Goal: Task Accomplishment & Management: Manage account settings

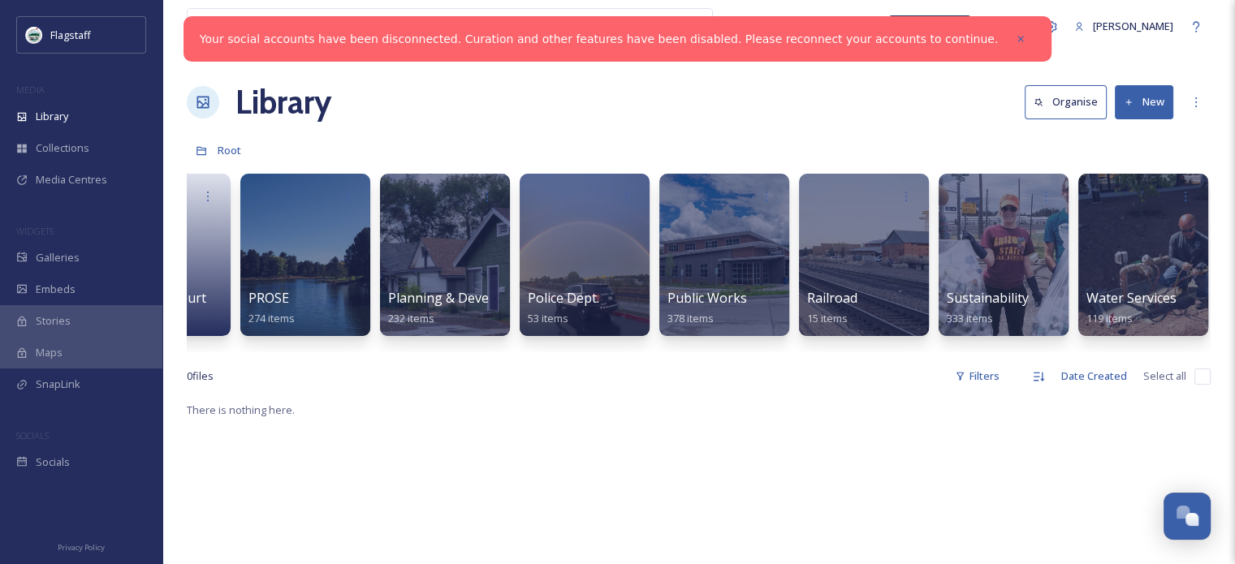
scroll to position [0, 1624]
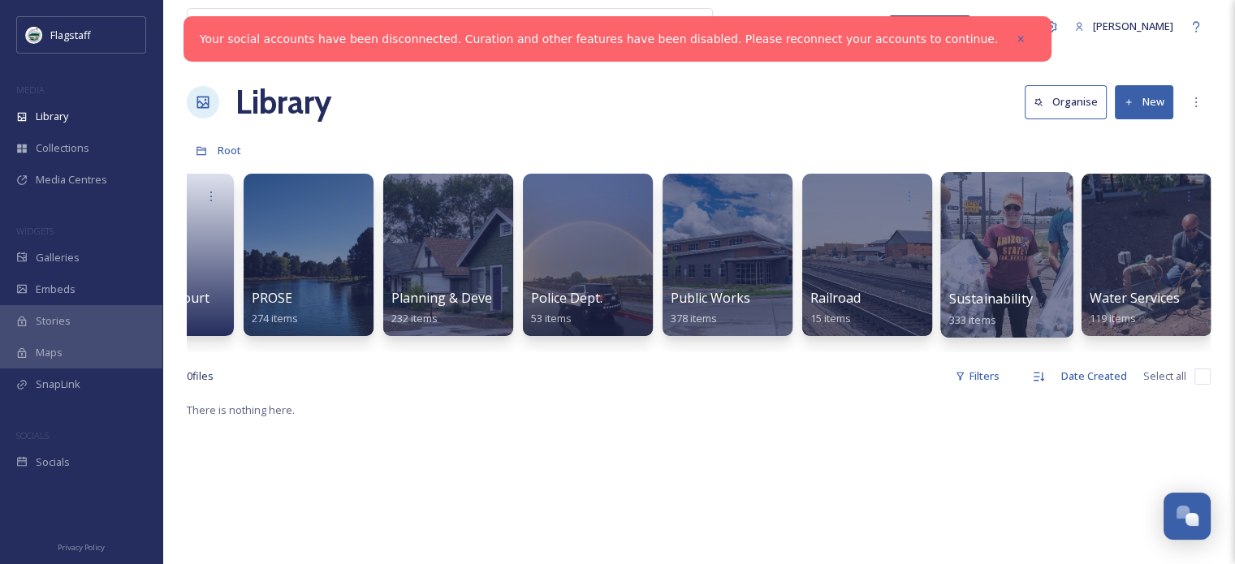
click at [1029, 261] on div at bounding box center [1006, 255] width 132 height 166
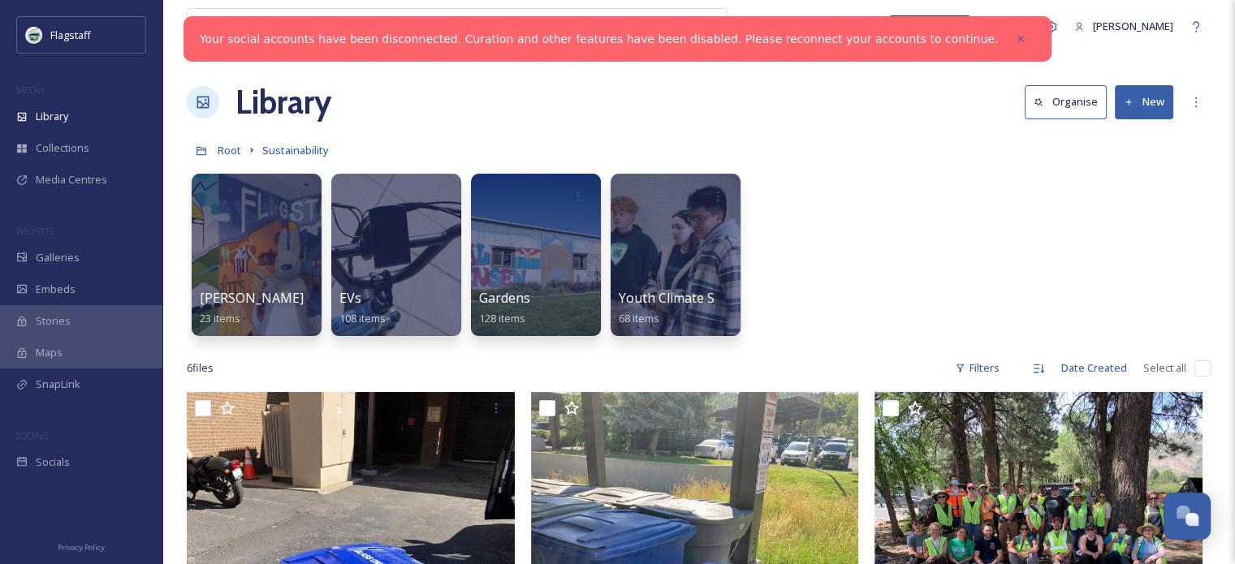
click at [1129, 106] on icon at bounding box center [1129, 102] width 11 height 11
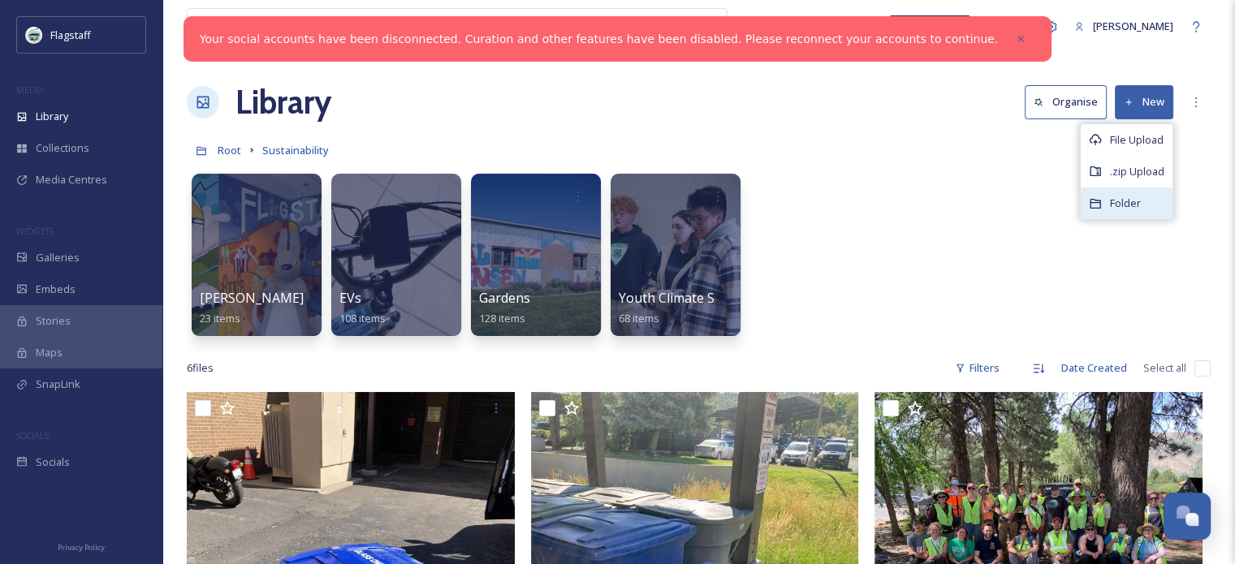
click at [1137, 198] on span "Folder" at bounding box center [1125, 203] width 31 height 15
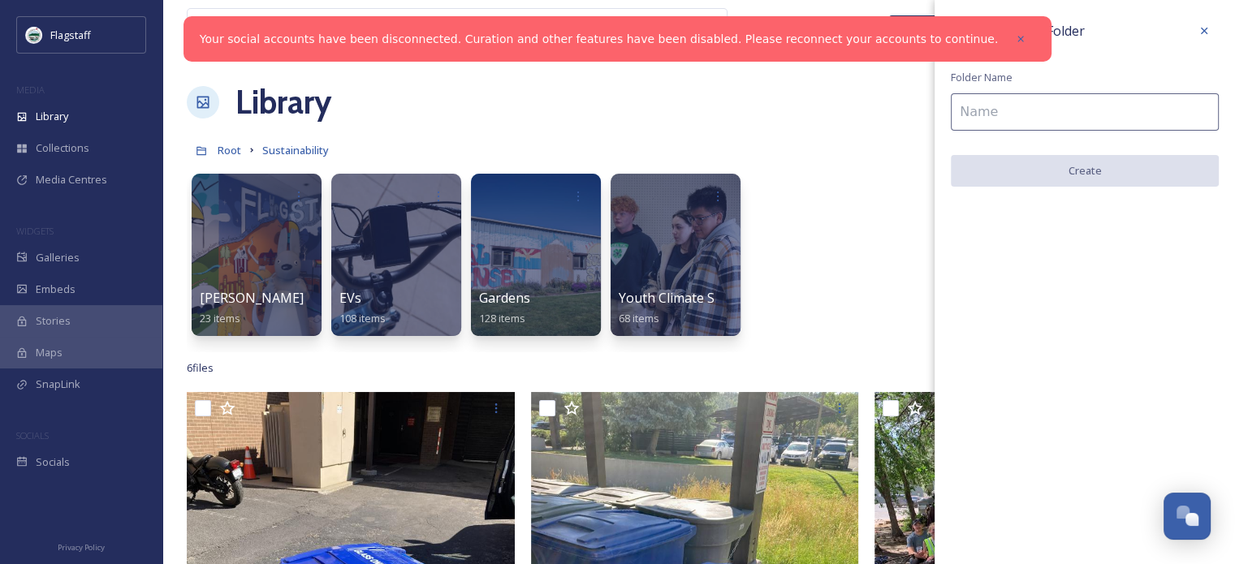
click at [993, 113] on input at bounding box center [1085, 111] width 268 height 37
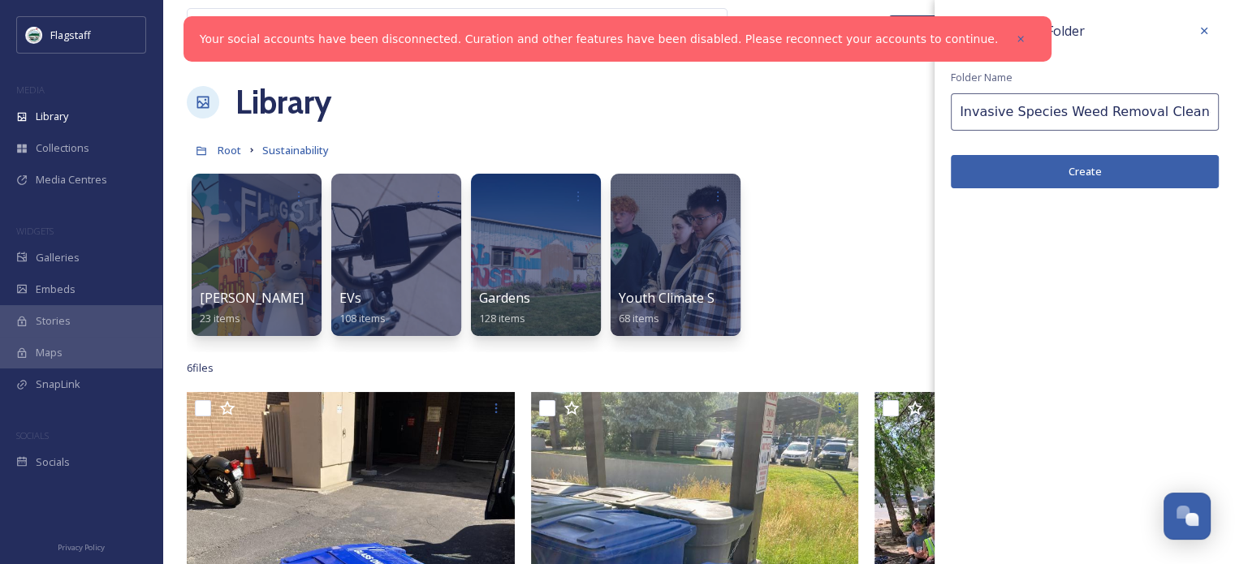
drag, startPoint x: 1196, startPoint y: 117, endPoint x: 900, endPoint y: 83, distance: 298.3
click at [900, 83] on div "View all files What's New [PERSON_NAME] Library Organise New Root Sustainabilit…" at bounding box center [698, 546] width 1073 height 1092
paste input "Plant Species Removal Event"
type input "Invasive Plant Species Removal Event"
click at [1078, 171] on button "Create" at bounding box center [1085, 171] width 268 height 33
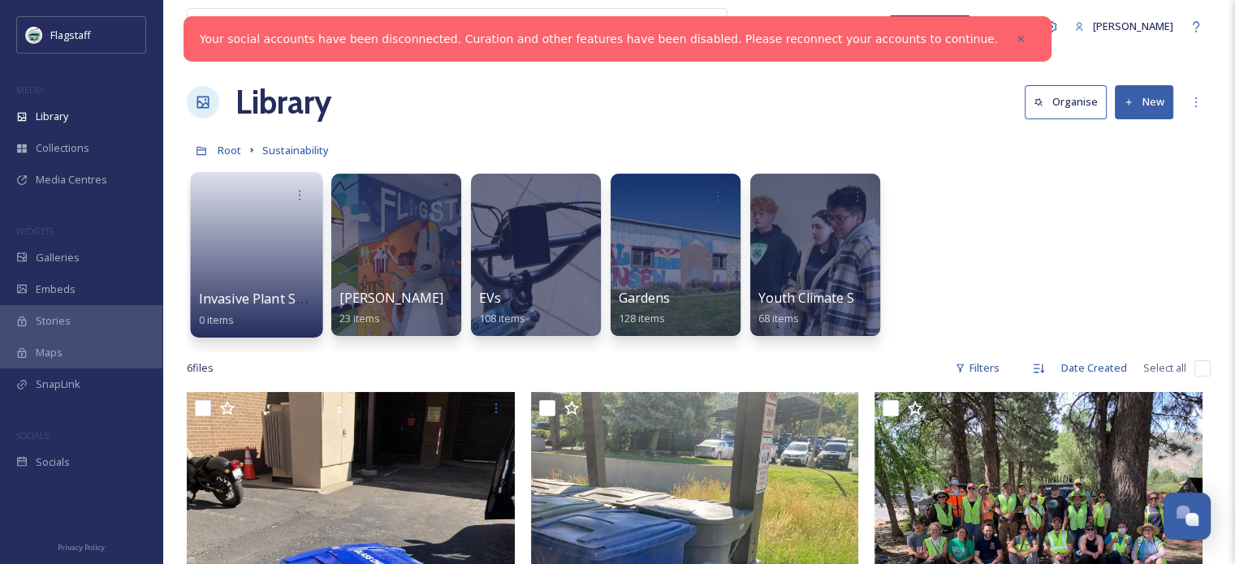
click at [276, 268] on link at bounding box center [257, 249] width 116 height 79
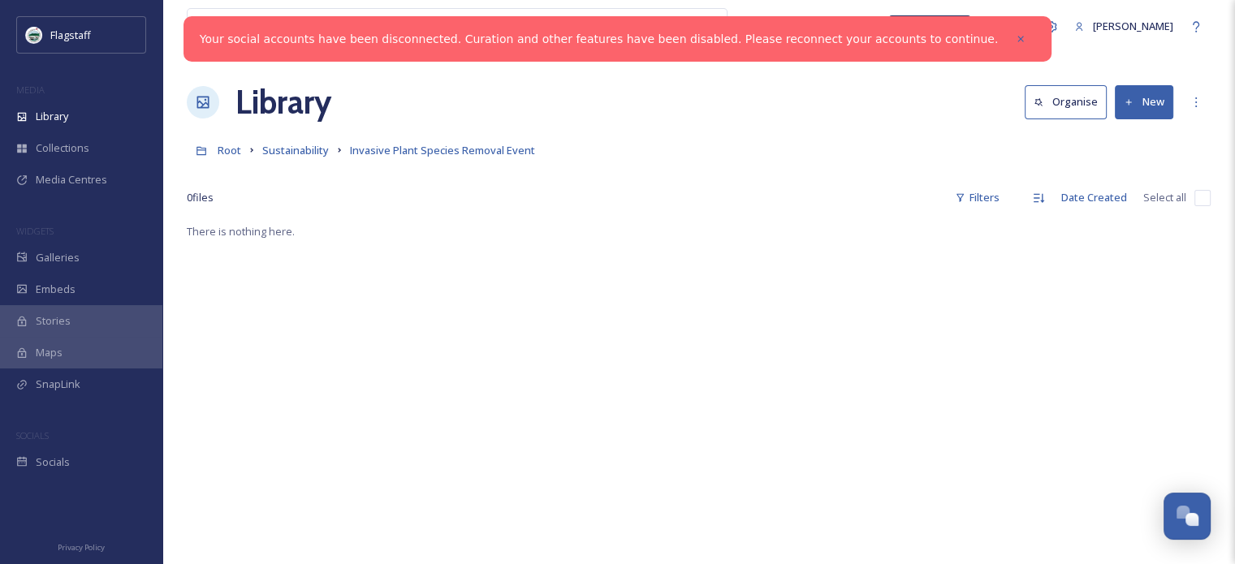
click at [1124, 100] on icon at bounding box center [1129, 102] width 11 height 11
click at [1136, 139] on span "File Upload" at bounding box center [1137, 139] width 54 height 15
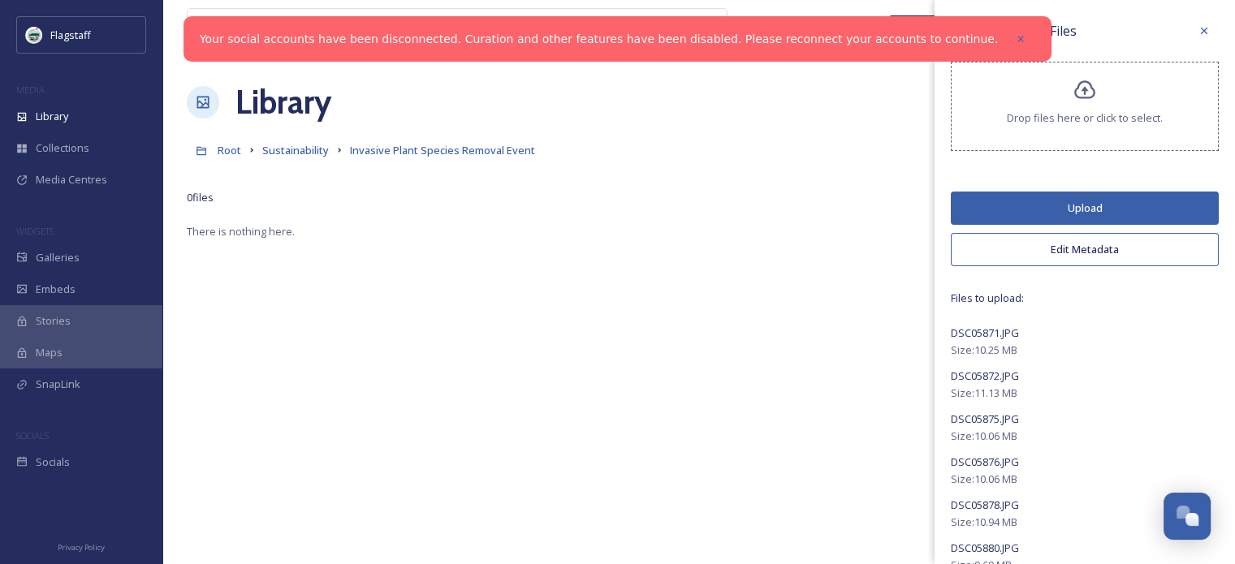
click at [1038, 242] on button "Edit Metadata" at bounding box center [1085, 249] width 268 height 33
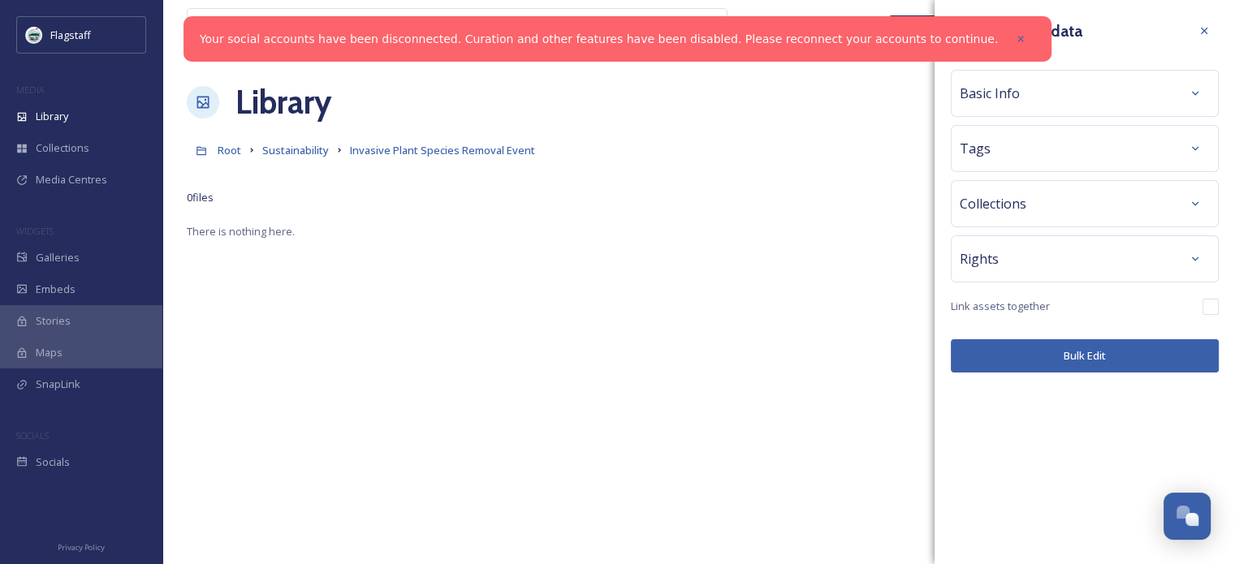
click at [1030, 153] on div "Tags" at bounding box center [1085, 148] width 250 height 29
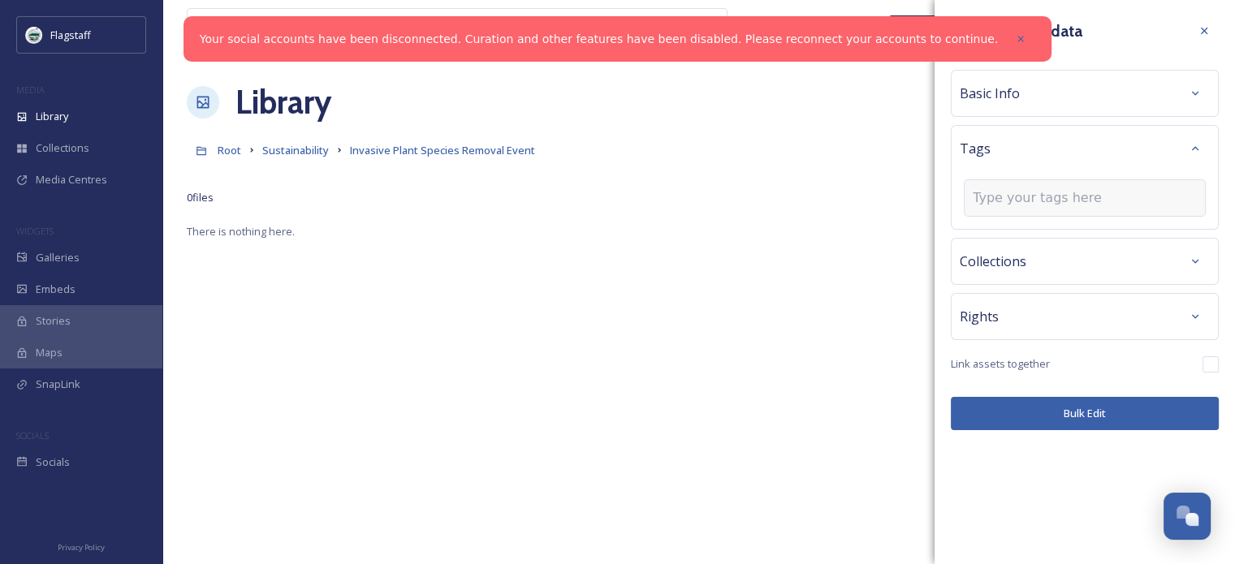
click at [992, 194] on input at bounding box center [1054, 197] width 162 height 19
type input "weed removal"
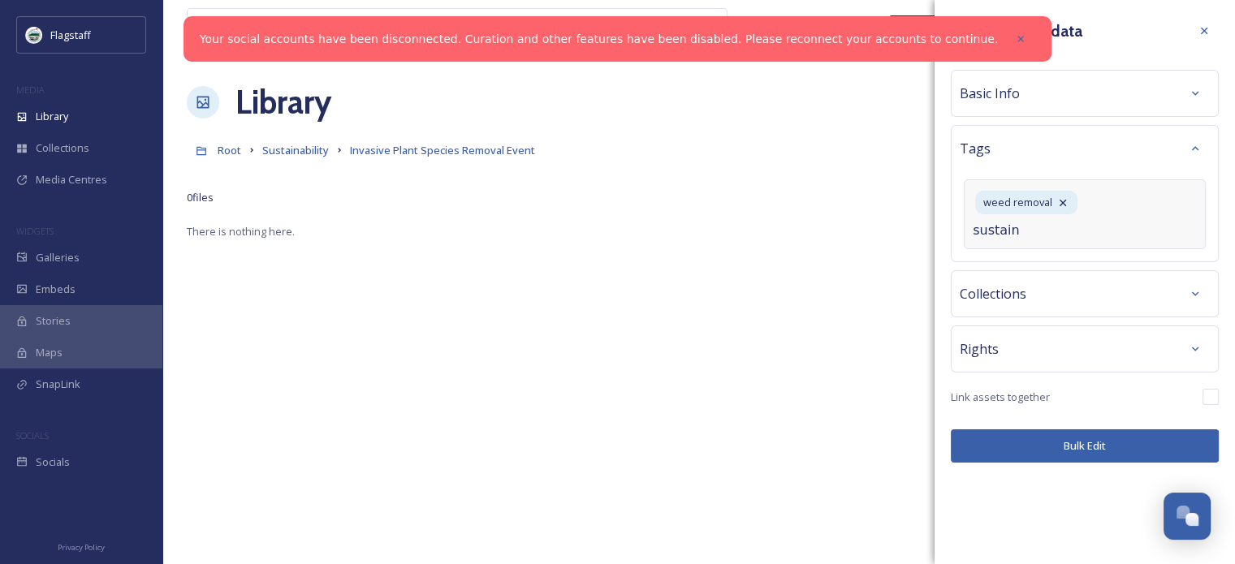
type input "sustaina"
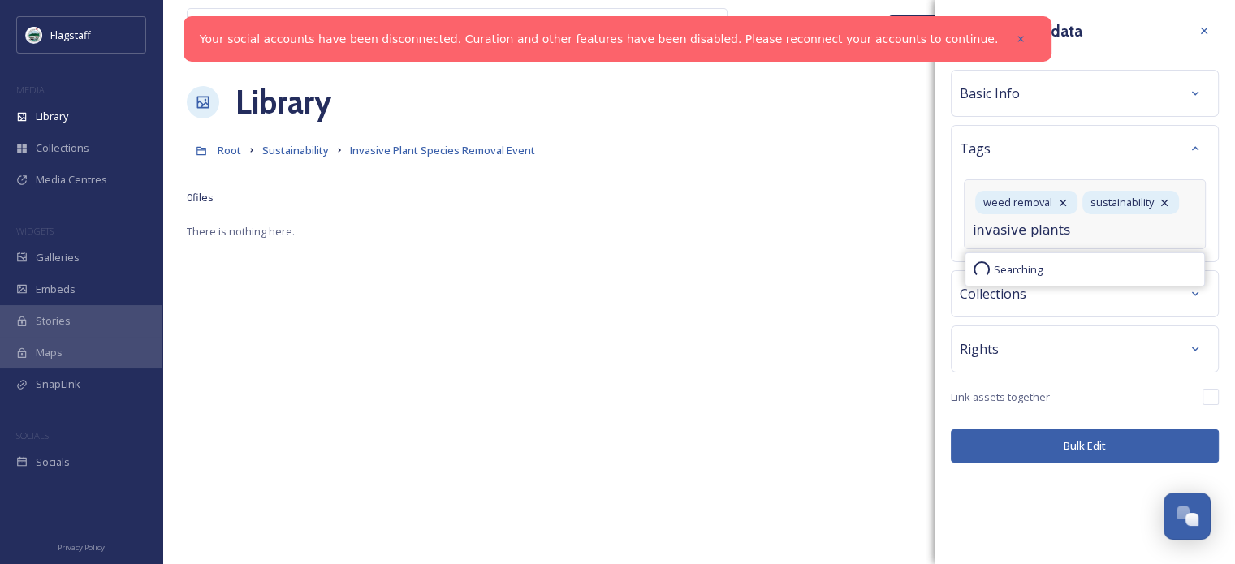
type input "invasive plants"
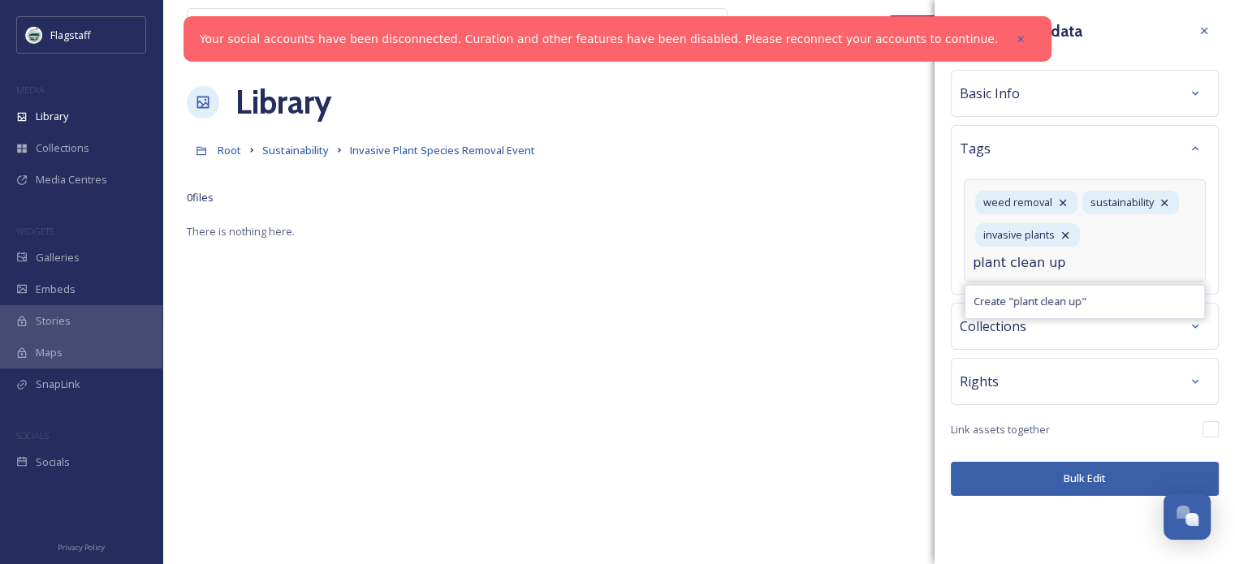
type input "plant clean up"
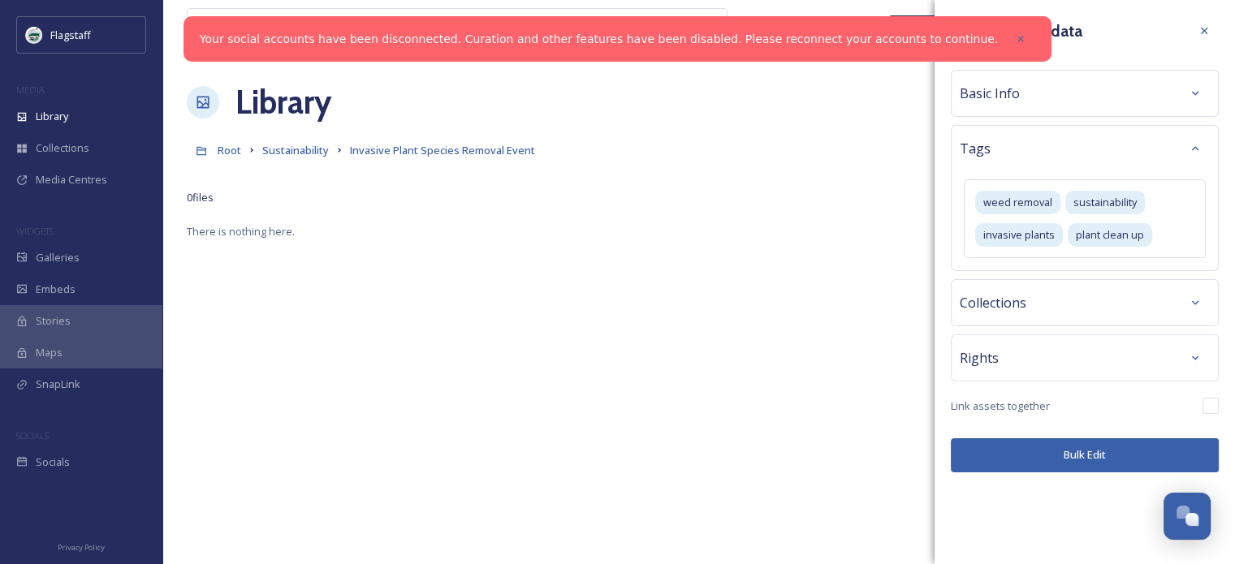
click at [1054, 470] on button "Bulk Edit" at bounding box center [1085, 454] width 268 height 33
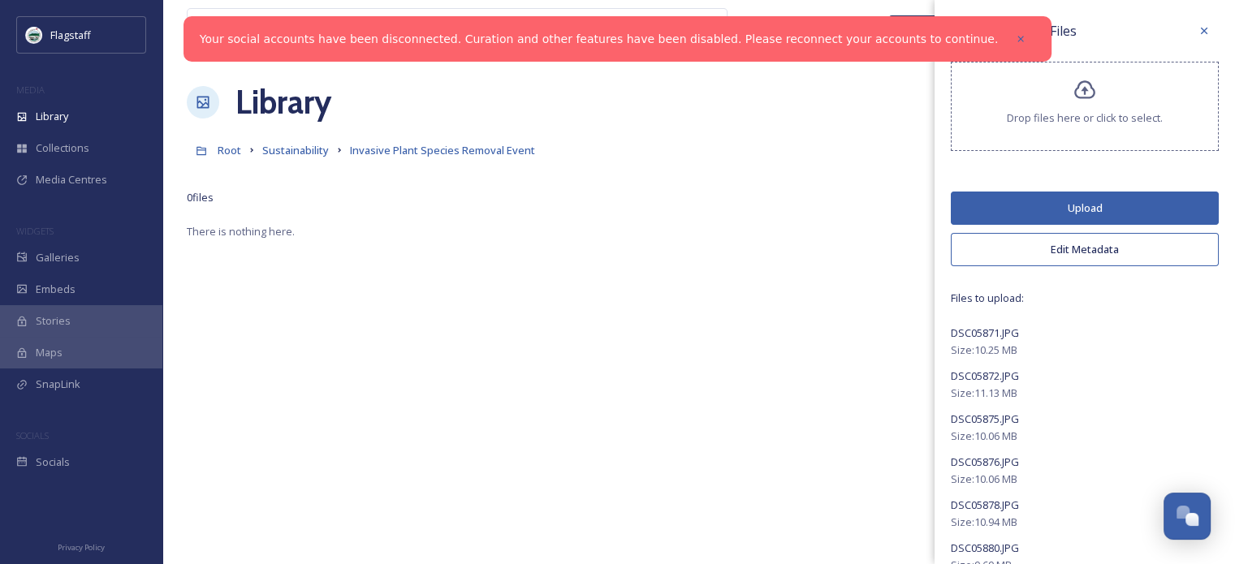
click at [1086, 206] on button "Upload" at bounding box center [1085, 208] width 268 height 33
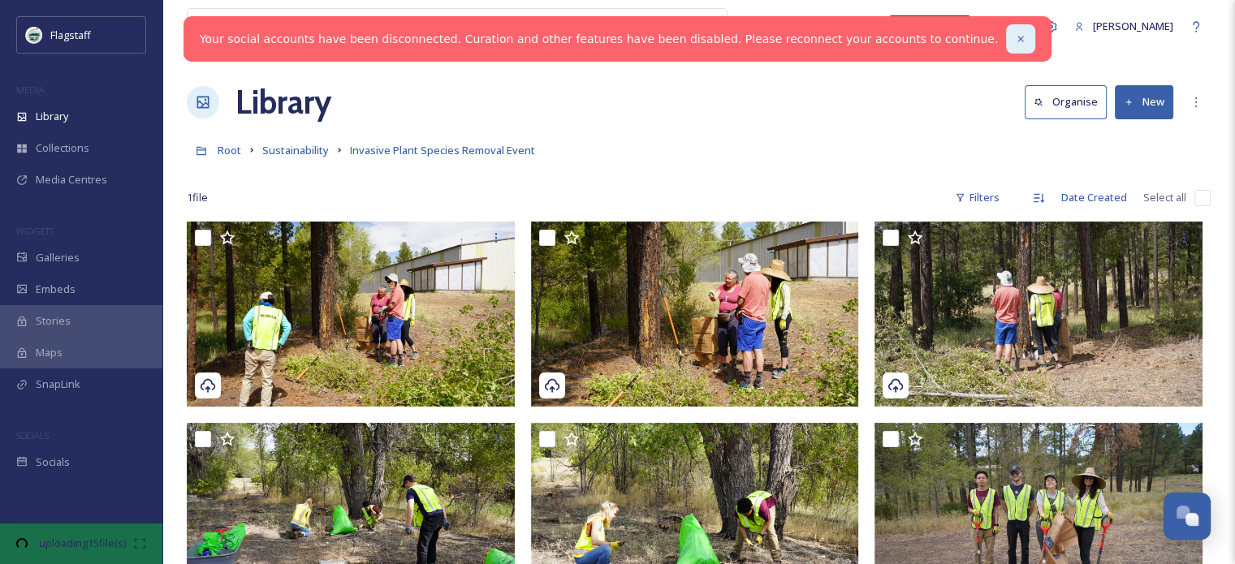
click at [1015, 41] on icon at bounding box center [1020, 38] width 11 height 11
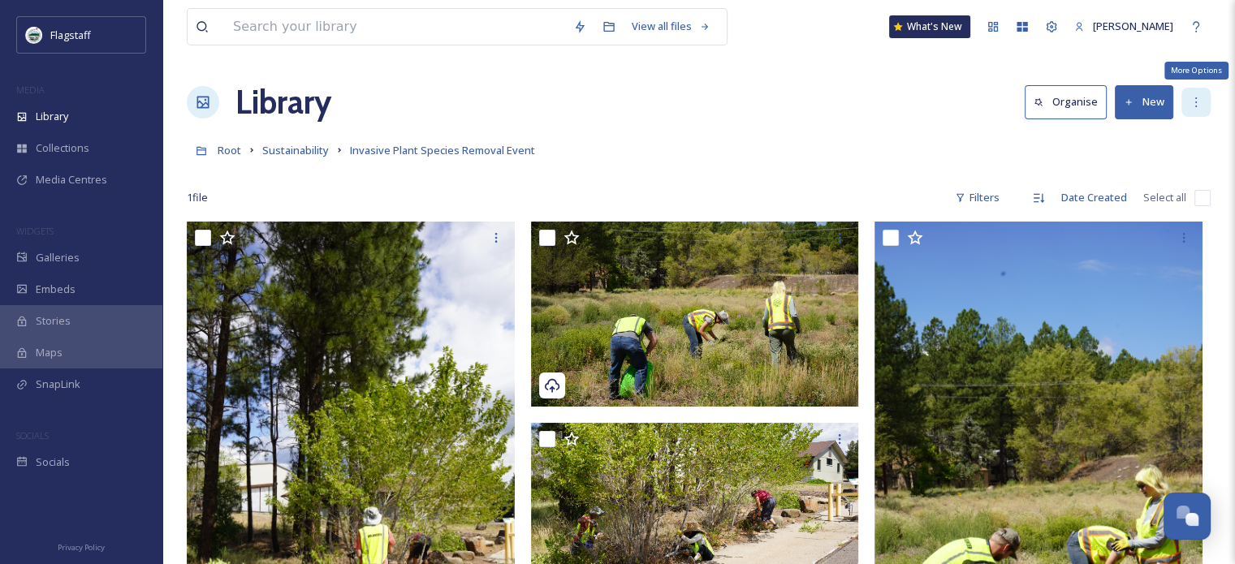
click at [1196, 100] on icon at bounding box center [1195, 102] width 13 height 13
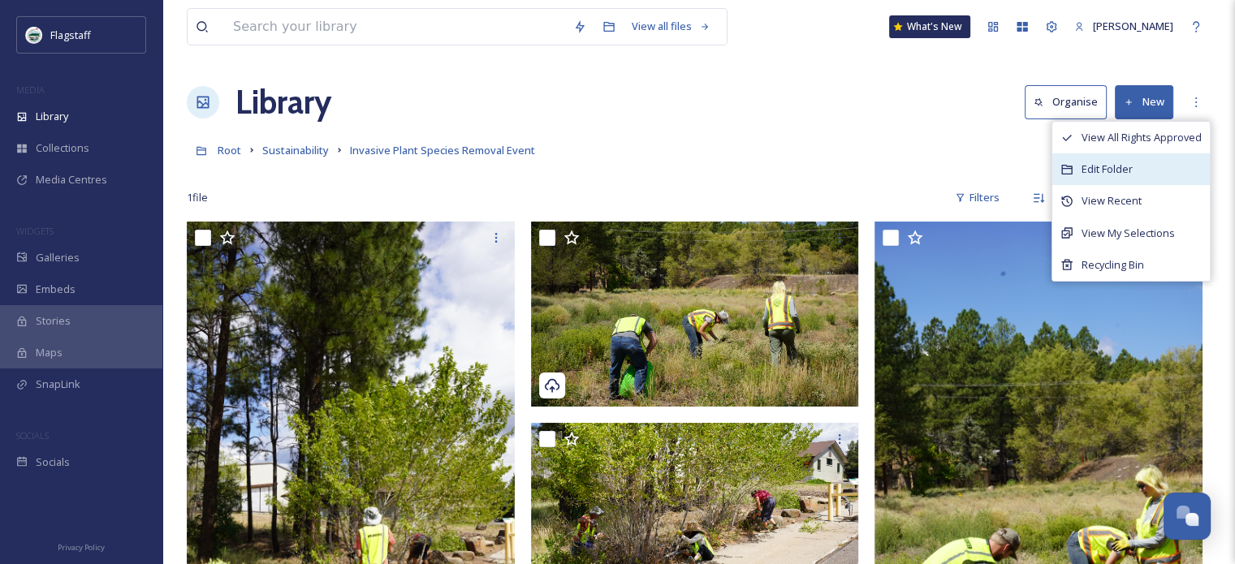
click at [1149, 165] on div "Edit Folder" at bounding box center [1131, 169] width 158 height 32
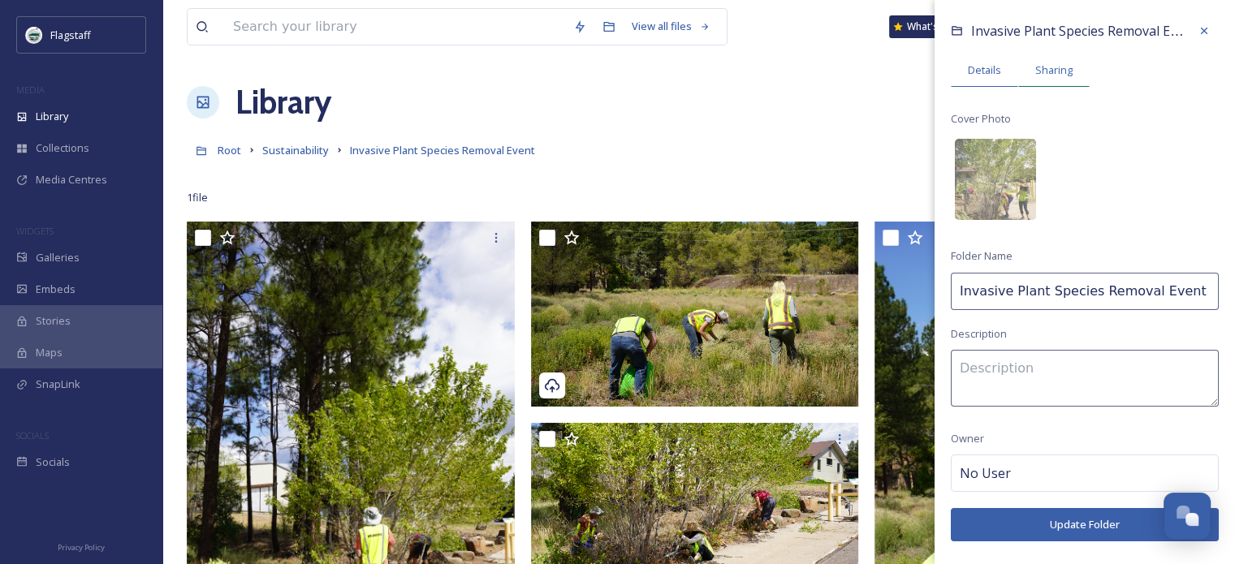
click at [1050, 71] on span "Sharing" at bounding box center [1053, 70] width 37 height 15
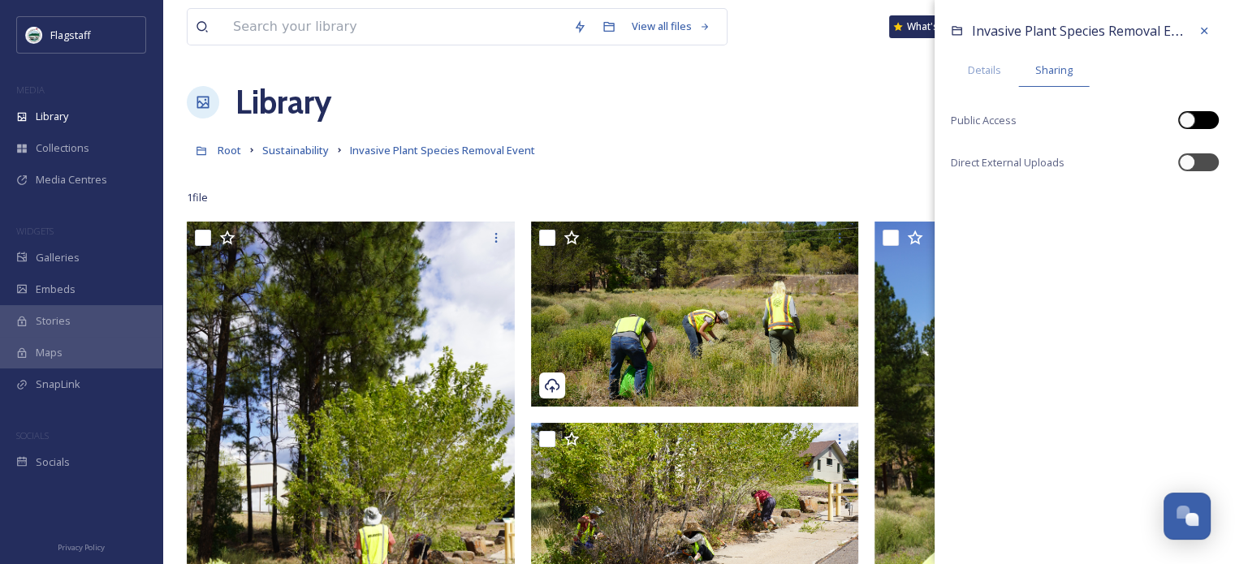
click at [1186, 119] on div at bounding box center [1187, 120] width 16 height 16
checkbox input "true"
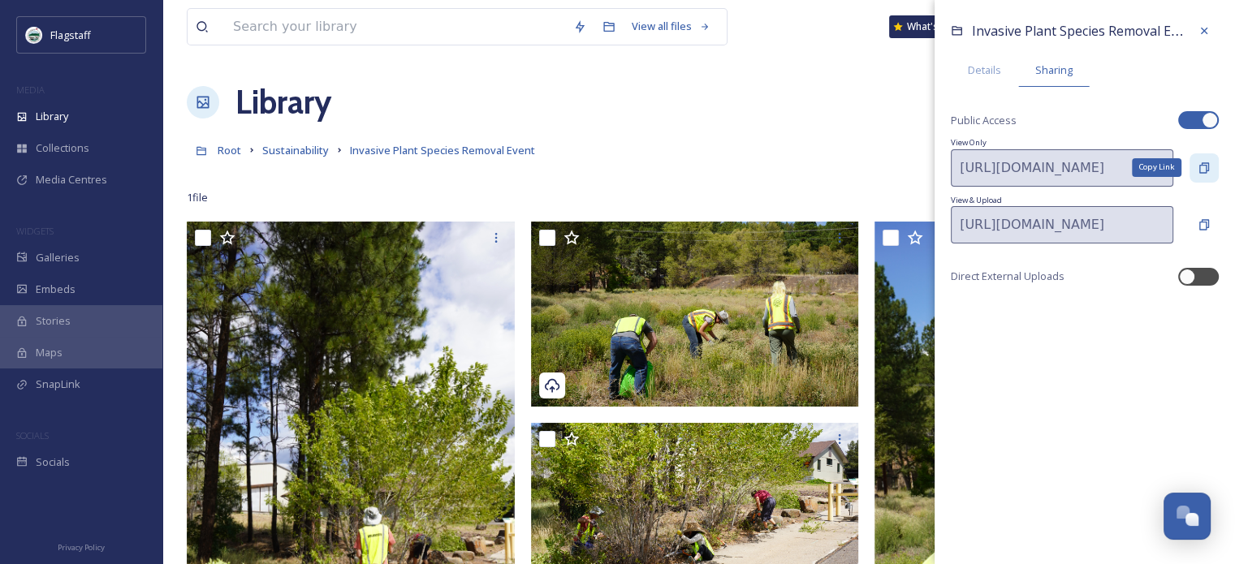
click at [1201, 170] on icon at bounding box center [1204, 168] width 13 height 13
click at [978, 78] on div "Details" at bounding box center [984, 70] width 67 height 33
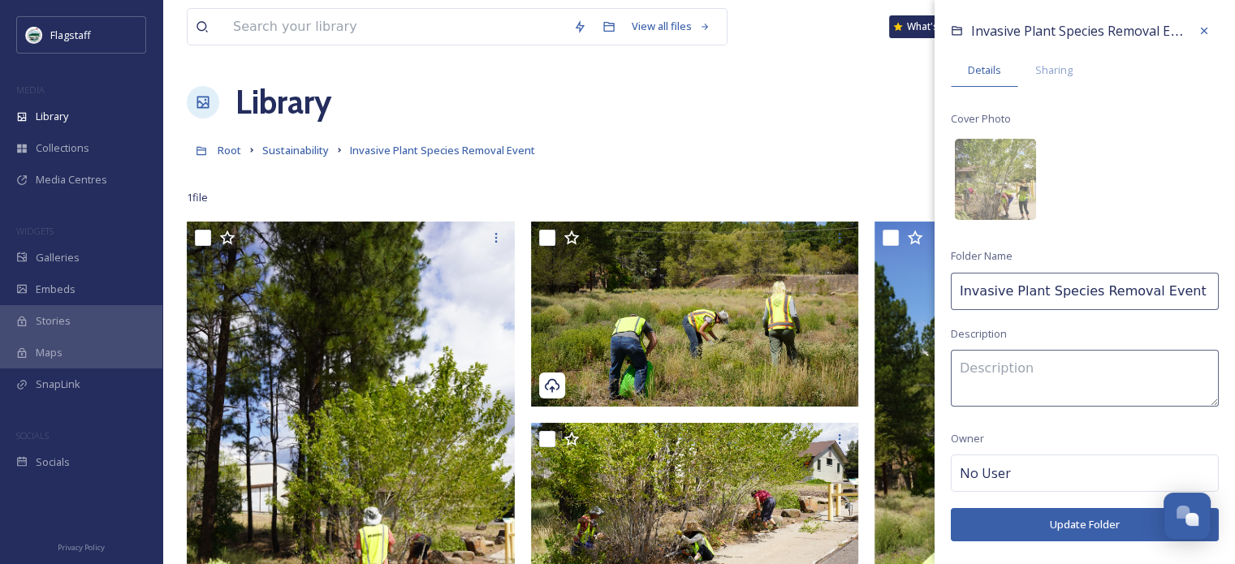
click at [1179, 293] on input "Invasive Plant Species Removal Event" at bounding box center [1085, 291] width 268 height 37
type input "Invasive Plant Species Removal Event - [DATE]"
click at [1119, 518] on button "Update Folder" at bounding box center [1085, 524] width 268 height 33
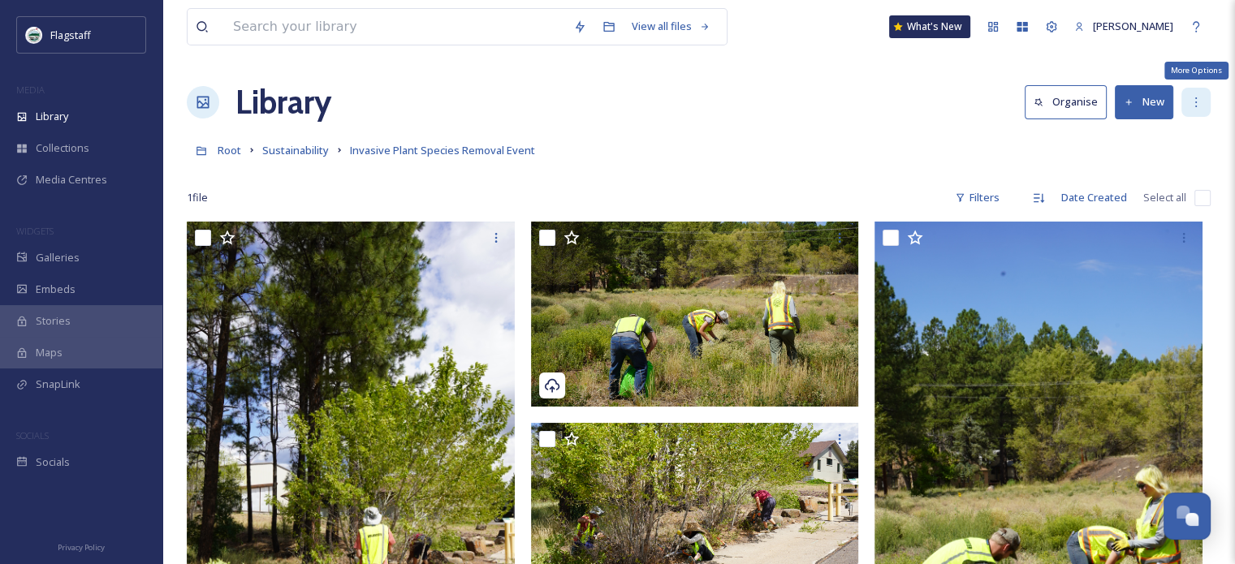
click at [1198, 100] on icon at bounding box center [1195, 102] width 13 height 13
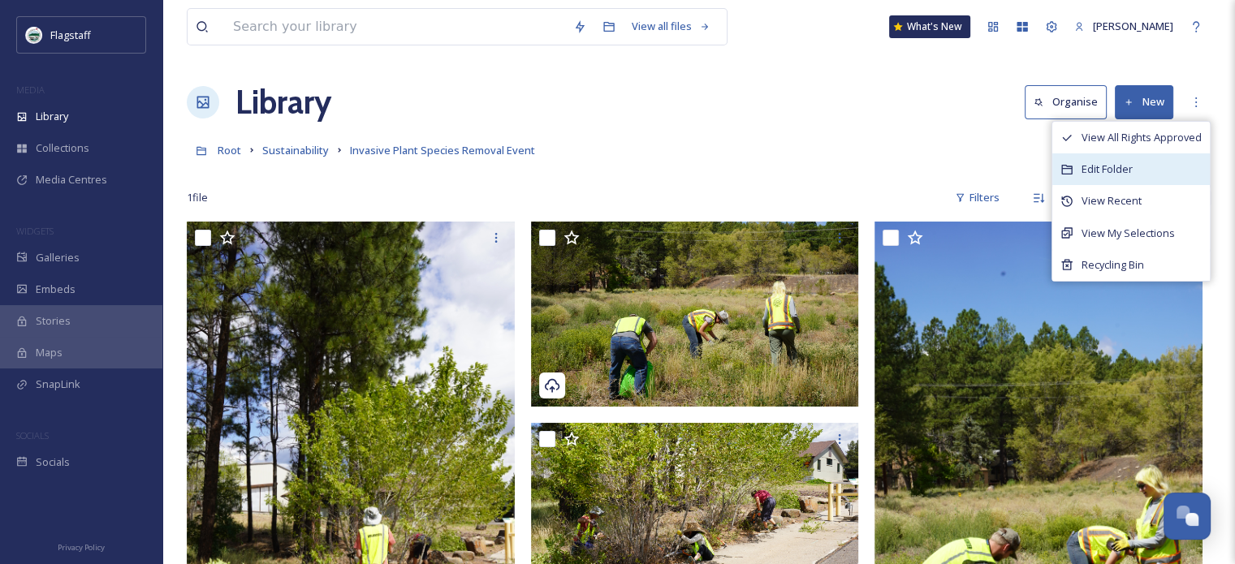
click at [1147, 167] on div "Edit Folder" at bounding box center [1131, 169] width 158 height 32
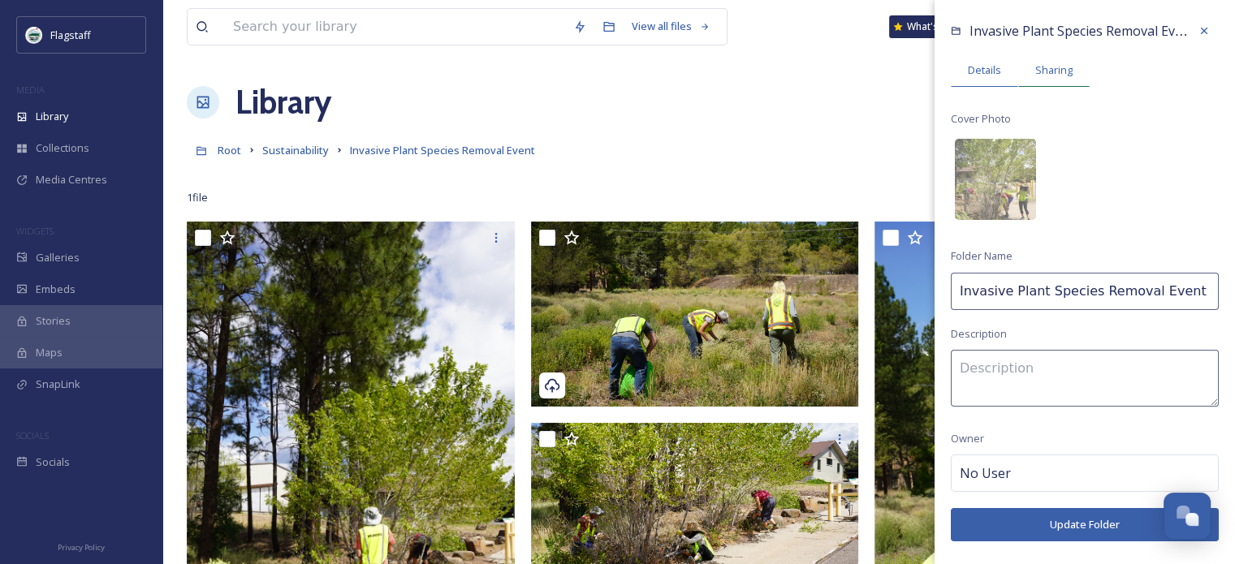
click at [1056, 63] on span "Sharing" at bounding box center [1053, 70] width 37 height 15
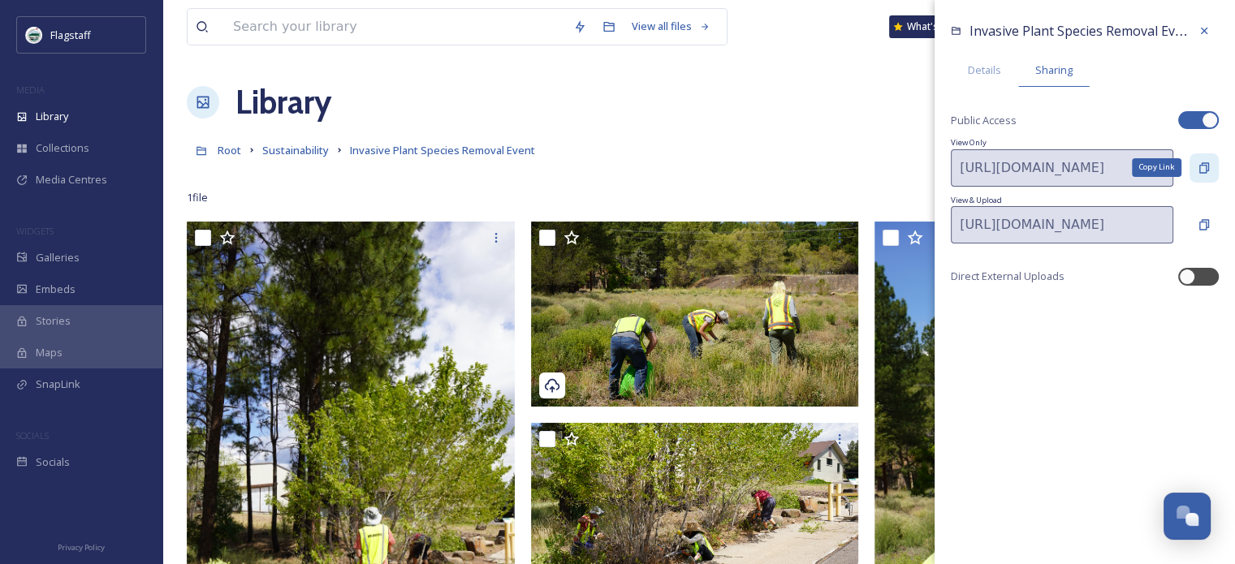
click at [1205, 171] on icon at bounding box center [1204, 168] width 13 height 13
